Goal: Browse casually

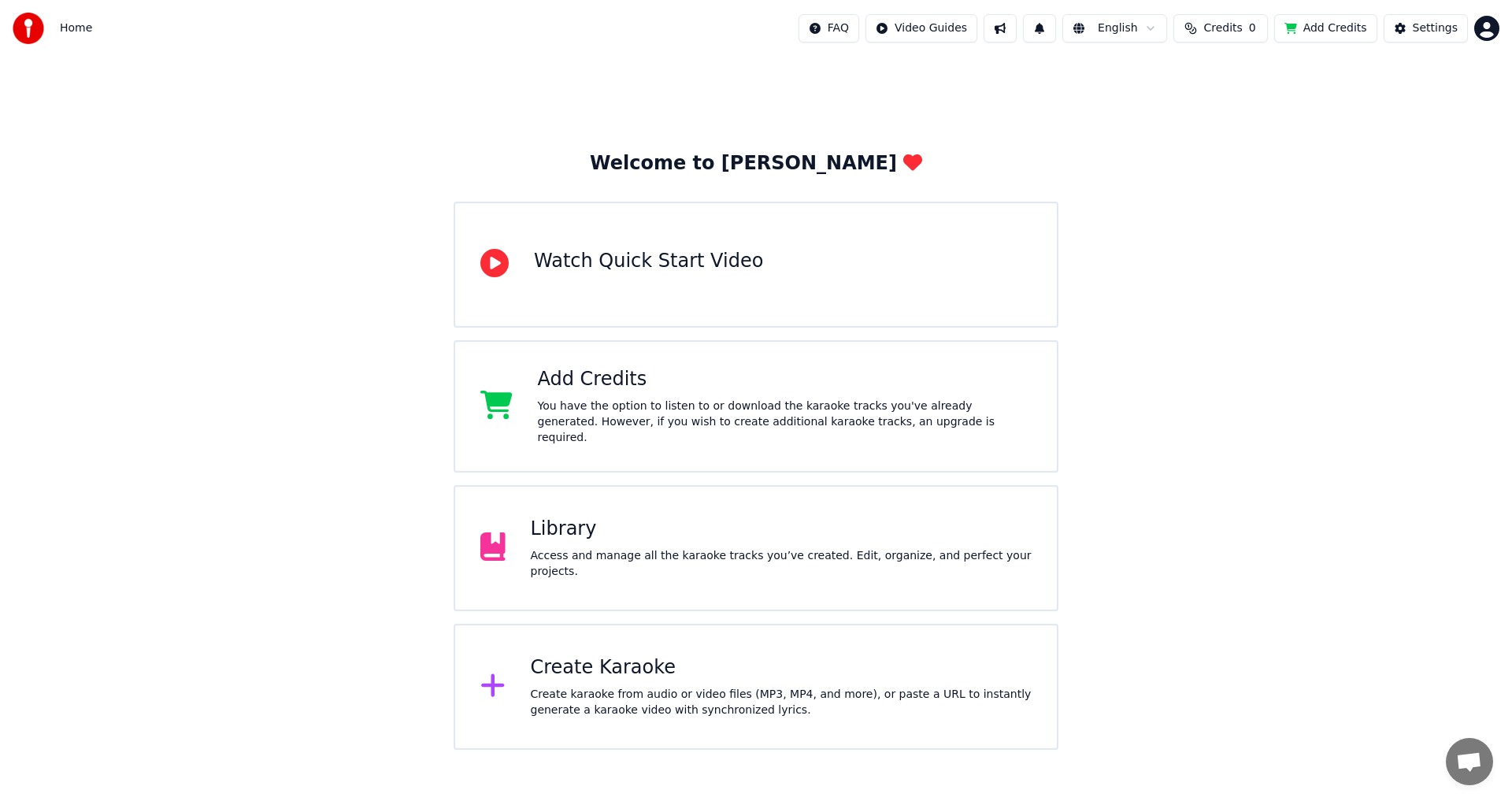
click at [578, 414] on div "You have the option to listen to or download the karaoke tracks you've already …" at bounding box center [785, 422] width 494 height 47
